Goal: Transaction & Acquisition: Subscribe to service/newsletter

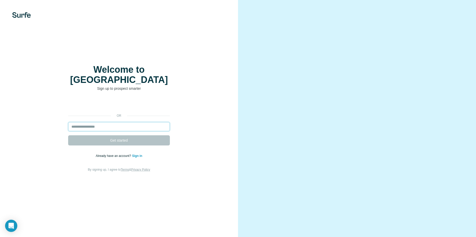
click at [91, 122] on input "email" at bounding box center [119, 126] width 102 height 9
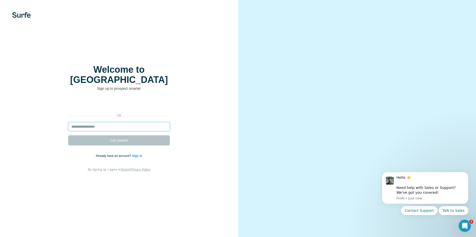
click at [79, 123] on input "email" at bounding box center [119, 126] width 102 height 9
paste input "**********"
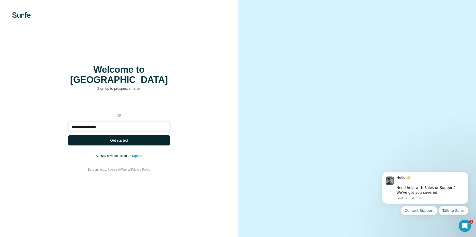
type input "**********"
click at [70, 137] on button "Get started" at bounding box center [119, 140] width 102 height 10
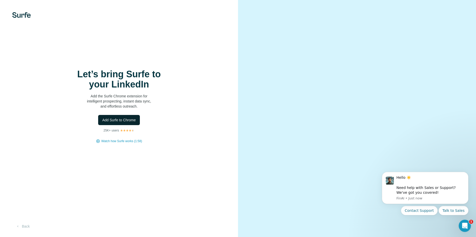
click at [127, 118] on span "Add Surfe to Chrome" at bounding box center [119, 119] width 34 height 5
click at [467, 220] on div "Open Intercom Messenger" at bounding box center [464, 225] width 17 height 17
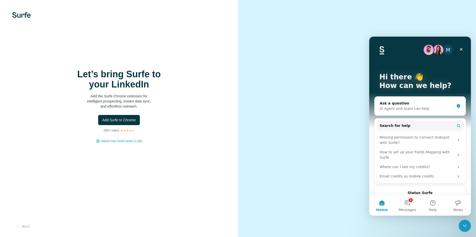
click at [38, 144] on div "Let’s bring Surfe to your LinkedIn Add the Surfe Chrome extension for intellige…" at bounding box center [119, 118] width 238 height 237
click at [114, 142] on span "Watch how Surfe works (1:58)" at bounding box center [121, 141] width 41 height 5
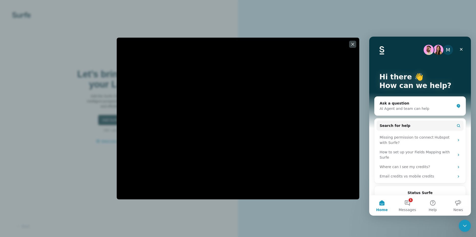
drag, startPoint x: 87, startPoint y: 168, endPoint x: 84, endPoint y: 168, distance: 3.1
click at [84, 168] on div at bounding box center [238, 118] width 476 height 237
